Goal: Communication & Community: Answer question/provide support

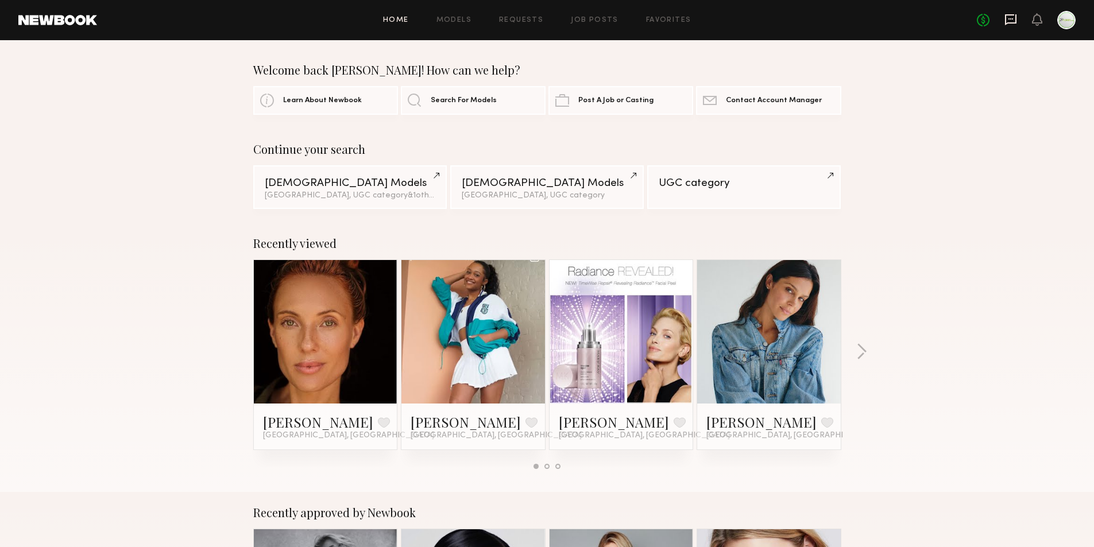
click at [1012, 24] on icon at bounding box center [1010, 19] width 11 height 11
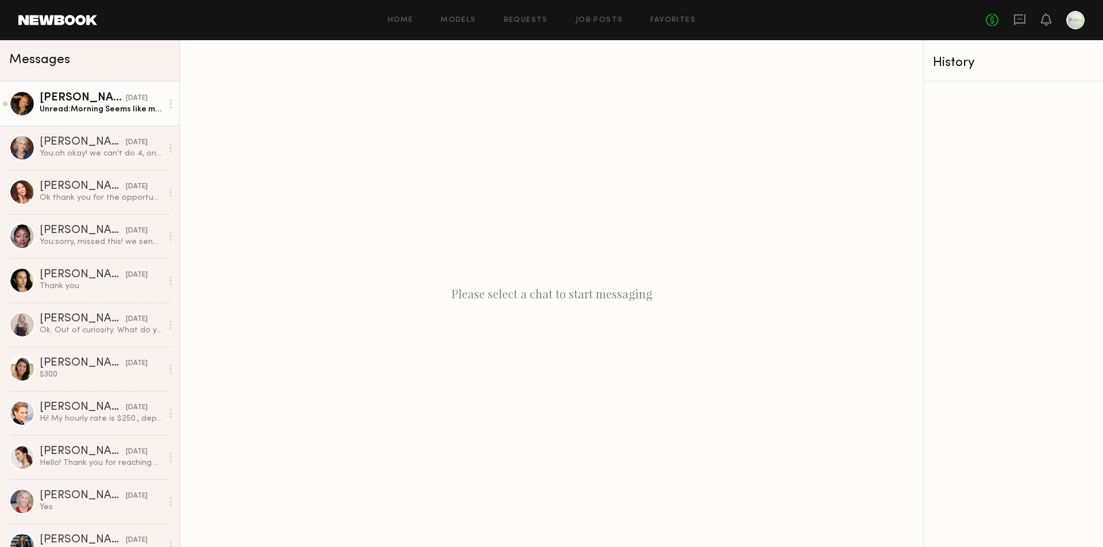
click at [74, 117] on link "[PERSON_NAME] [DATE] Unread: Morning Seems like my messages did not go though -…" at bounding box center [89, 104] width 179 height 44
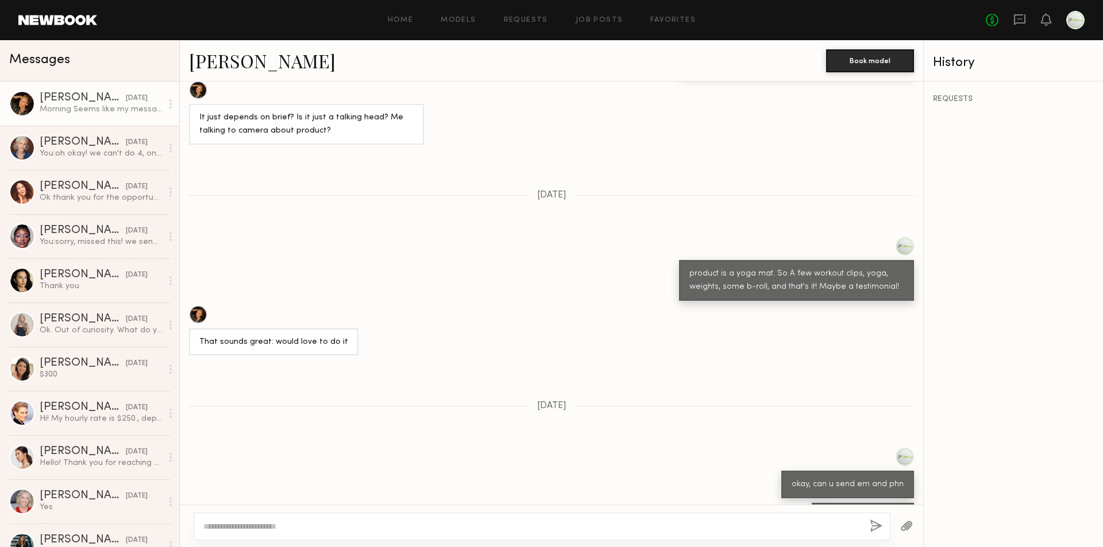
scroll to position [752, 0]
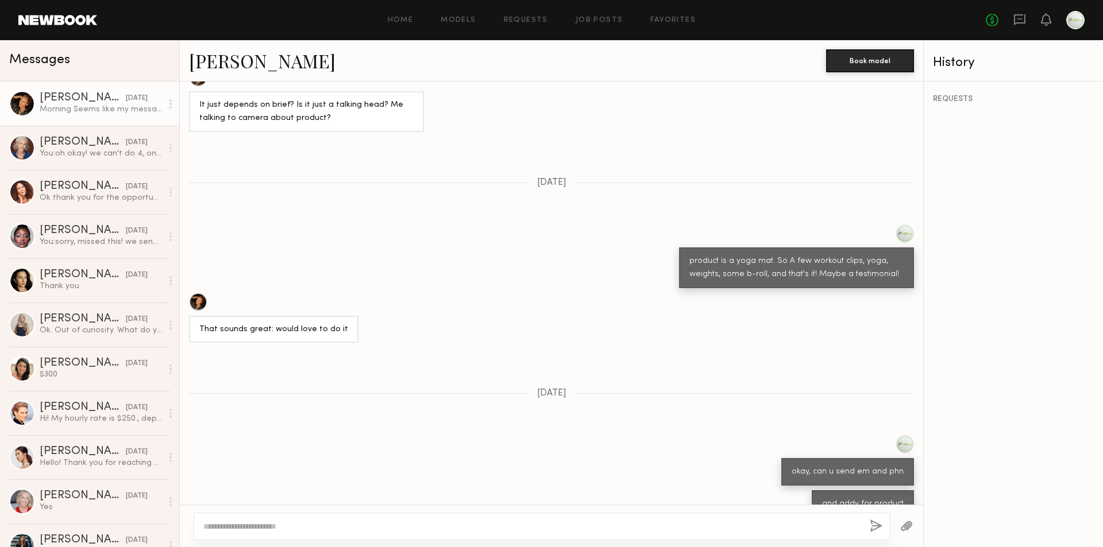
click at [198, 293] on div at bounding box center [198, 302] width 18 height 18
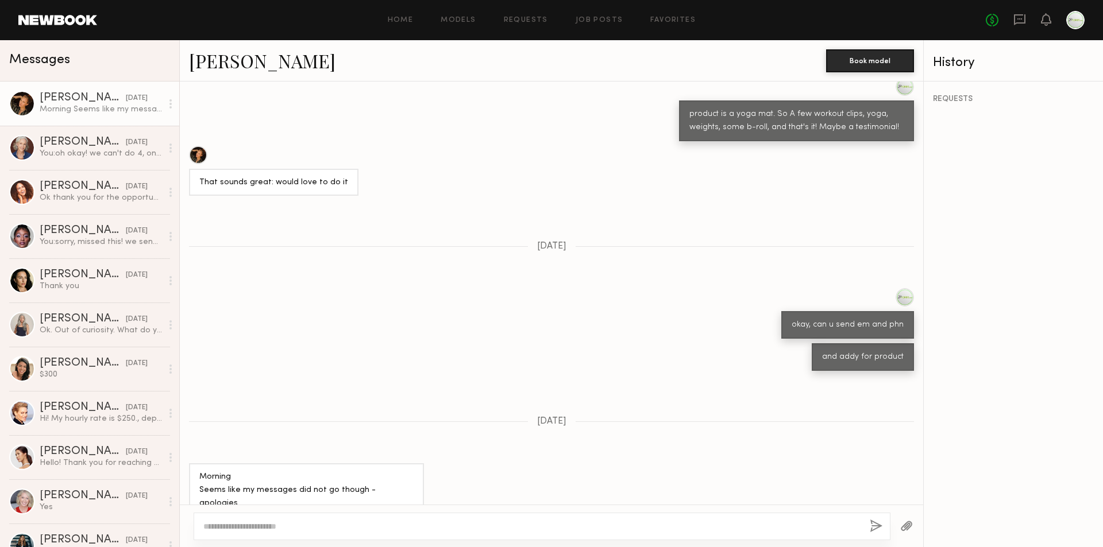
scroll to position [982, 0]
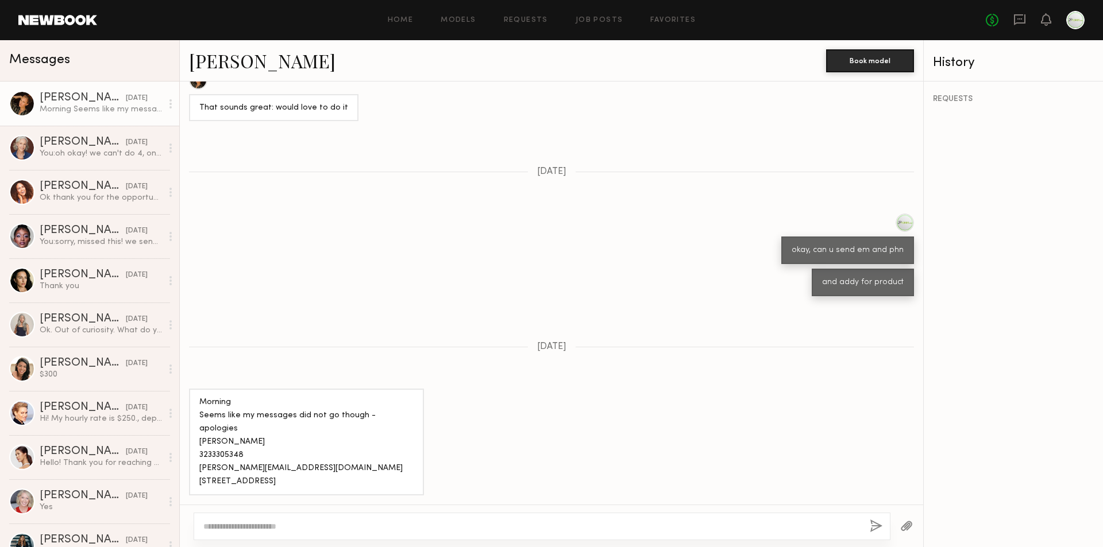
drag, startPoint x: 210, startPoint y: 459, endPoint x: 420, endPoint y: 280, distance: 276.3
click at [189, 445] on div "Morning Seems like my messages did not go though - apologies [PERSON_NAME] 3233…" at bounding box center [306, 442] width 235 height 107
copy div "[STREET_ADDRESS]"
click at [280, 419] on div "Morning Seems like my messages did not go though - apologies [PERSON_NAME] 3233…" at bounding box center [306, 442] width 214 height 92
drag, startPoint x: 267, startPoint y: 420, endPoint x: 195, endPoint y: 420, distance: 72.4
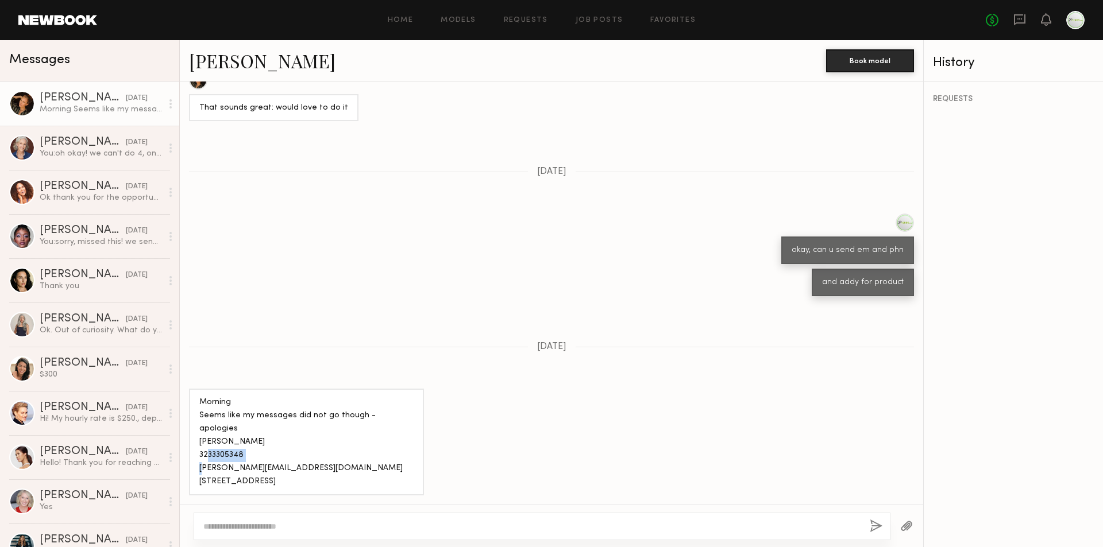
click at [195, 420] on div "Morning Seems like my messages did not go though - apologies [PERSON_NAME] 3233…" at bounding box center [306, 442] width 235 height 107
copy div "3233305348"
drag, startPoint x: 249, startPoint y: 405, endPoint x: 197, endPoint y: 403, distance: 52.3
click at [197, 403] on div "Morning Seems like my messages did not go though - apologies [PERSON_NAME] 3233…" at bounding box center [306, 442] width 235 height 107
copy div "[PERSON_NAME]"
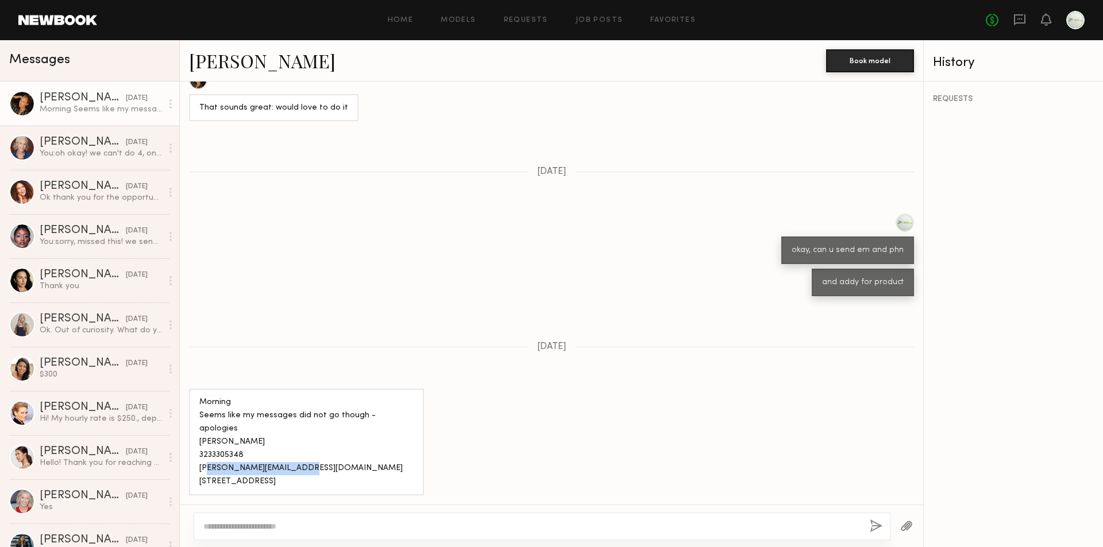
drag, startPoint x: 297, startPoint y: 430, endPoint x: 206, endPoint y: 395, distance: 98.0
click at [200, 427] on div "Morning Seems like my messages did not go though - apologies [PERSON_NAME] 3233…" at bounding box center [306, 442] width 214 height 92
copy div "[EMAIL_ADDRESS][DOMAIN_NAME]"
click at [228, 59] on link "[PERSON_NAME]" at bounding box center [262, 60] width 146 height 25
click at [273, 524] on textarea at bounding box center [531, 526] width 657 height 11
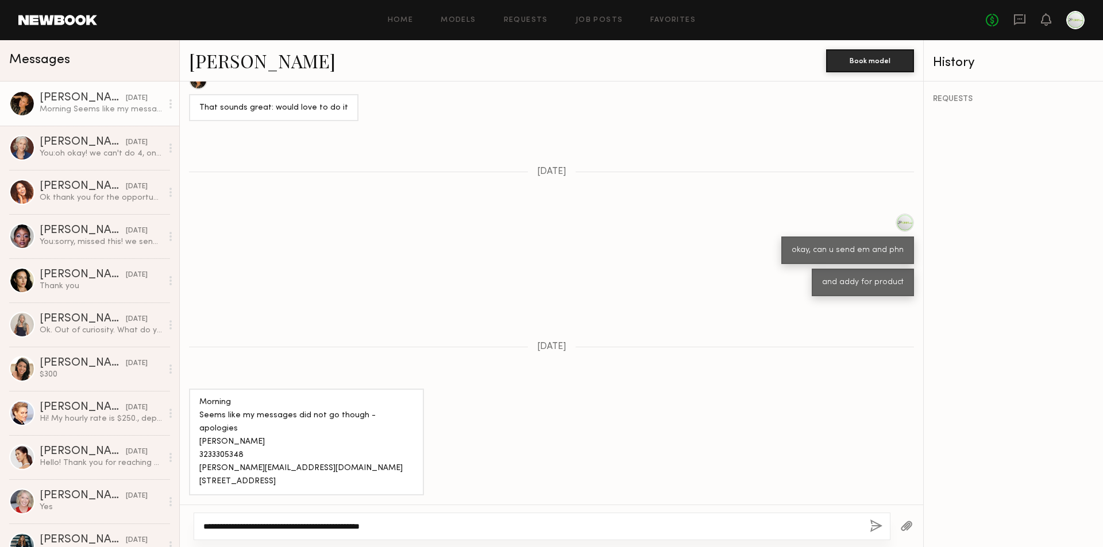
type textarea "**********"
click at [874, 526] on button "button" at bounding box center [876, 527] width 13 height 14
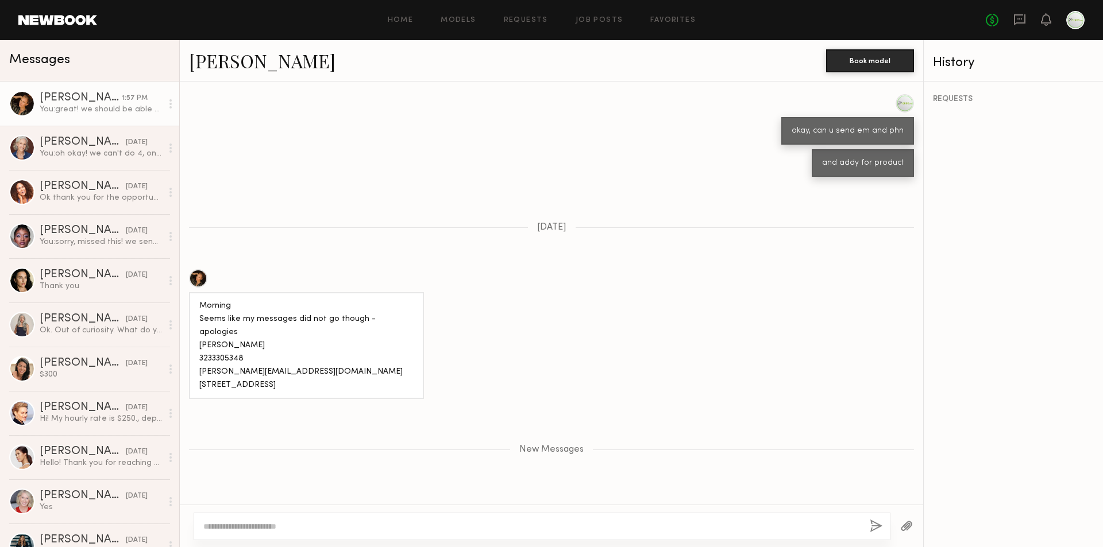
scroll to position [1217, 0]
